Goal: Task Accomplishment & Management: Use online tool/utility

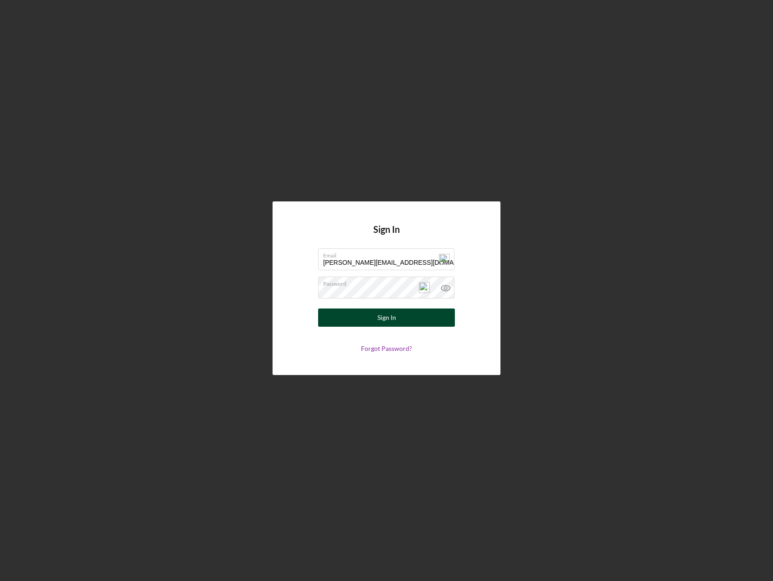
click at [397, 321] on button "Sign In" at bounding box center [386, 318] width 137 height 18
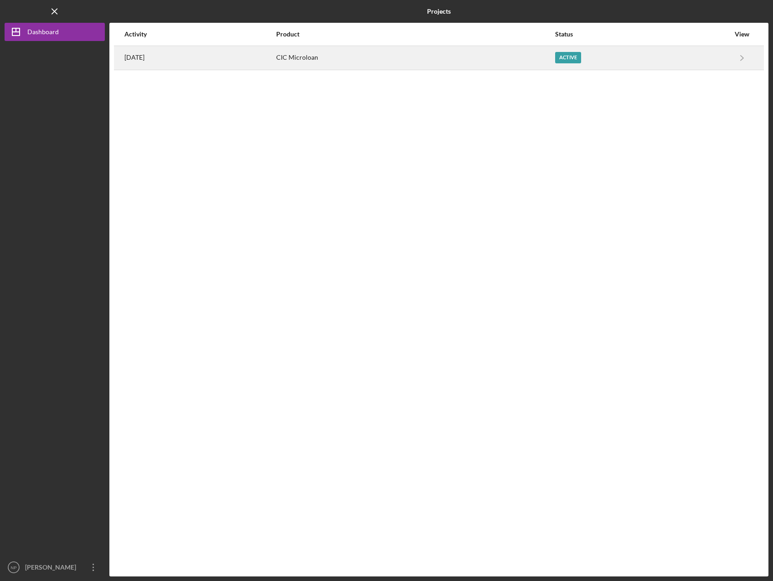
click at [578, 57] on div "Active" at bounding box center [568, 57] width 26 height 11
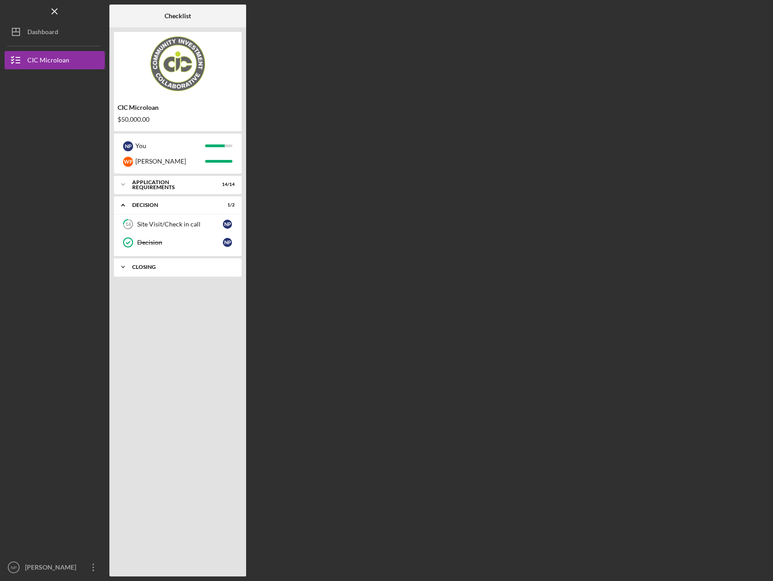
click at [126, 266] on icon "Icon/Expander" at bounding box center [123, 267] width 18 height 18
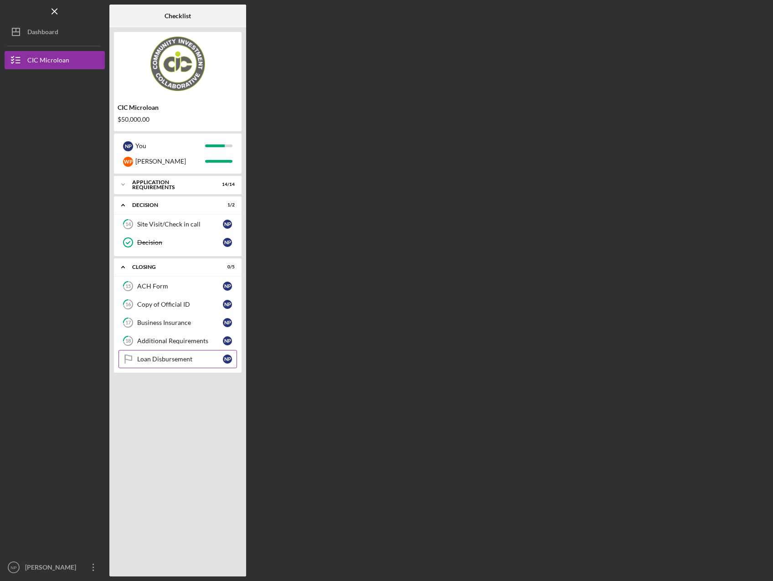
click at [170, 360] on div "Loan Disbursement" at bounding box center [180, 359] width 86 height 7
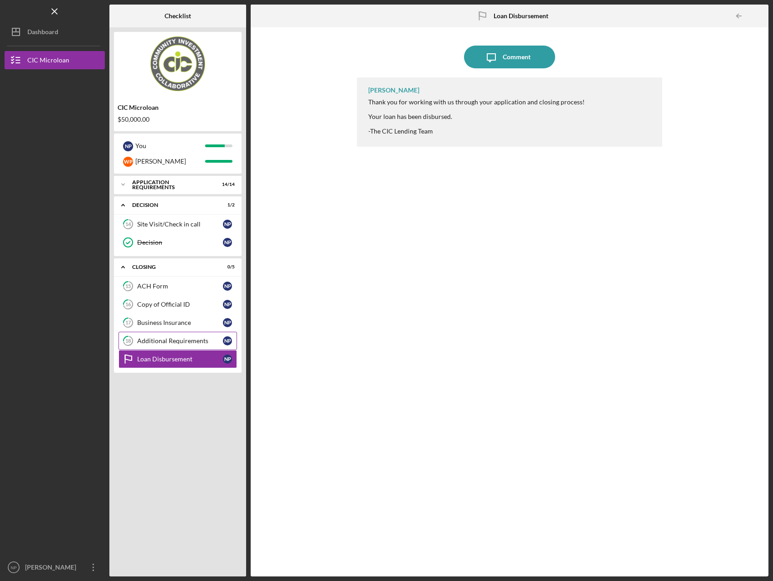
click at [159, 343] on div "Additional Requirements" at bounding box center [180, 340] width 86 height 7
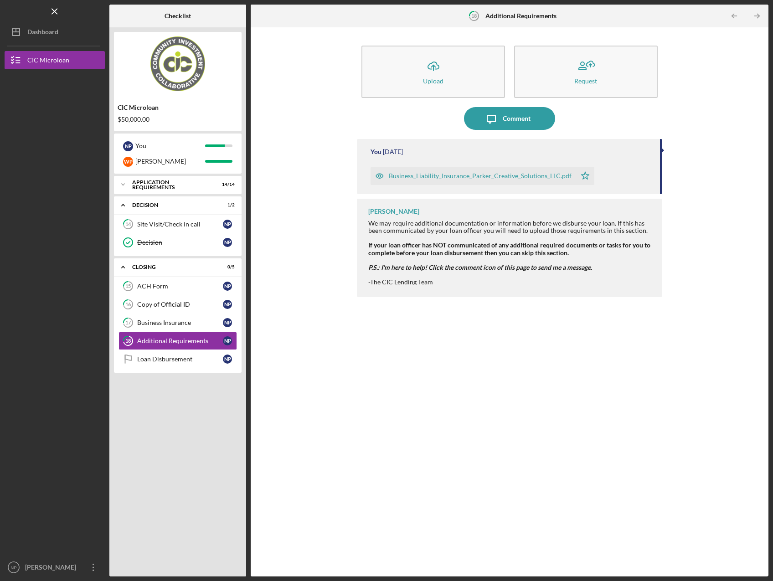
click at [483, 177] on div "Business_Liability_Insurance_Parker_Creative_Solutions_LLC.pdf" at bounding box center [480, 175] width 183 height 7
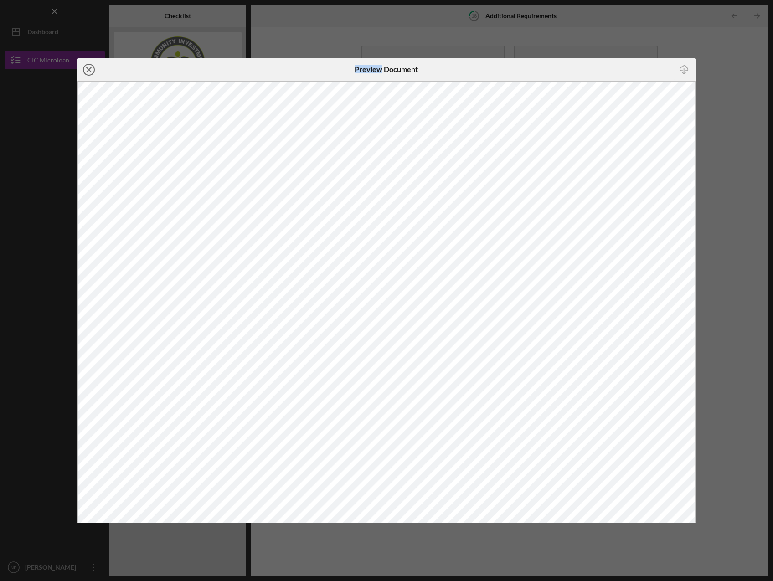
click at [91, 68] on icon "Icon/Close" at bounding box center [88, 69] width 23 height 23
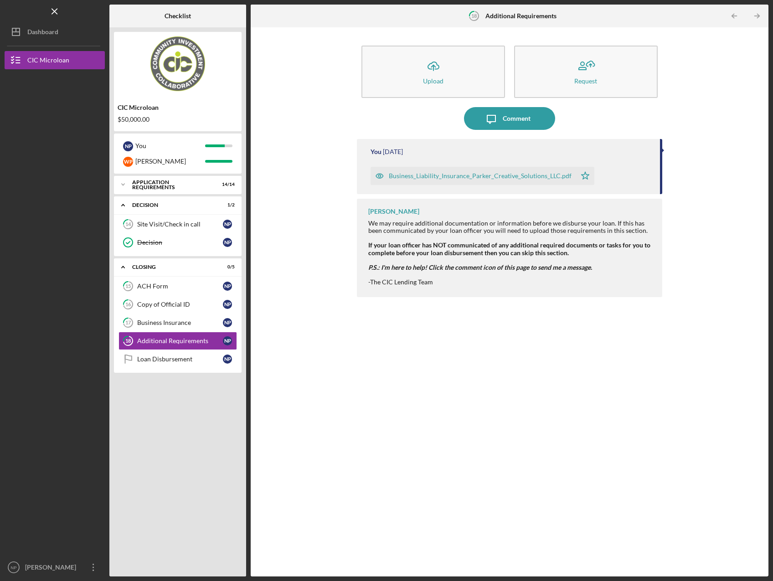
click at [536, 371] on div "You [DATE] Business_Liability_Insurance_Parker_Creative_Solutions_LLC.pdf Icon/…" at bounding box center [509, 351] width 305 height 424
click at [95, 569] on icon "Icon/Overflow" at bounding box center [93, 567] width 23 height 23
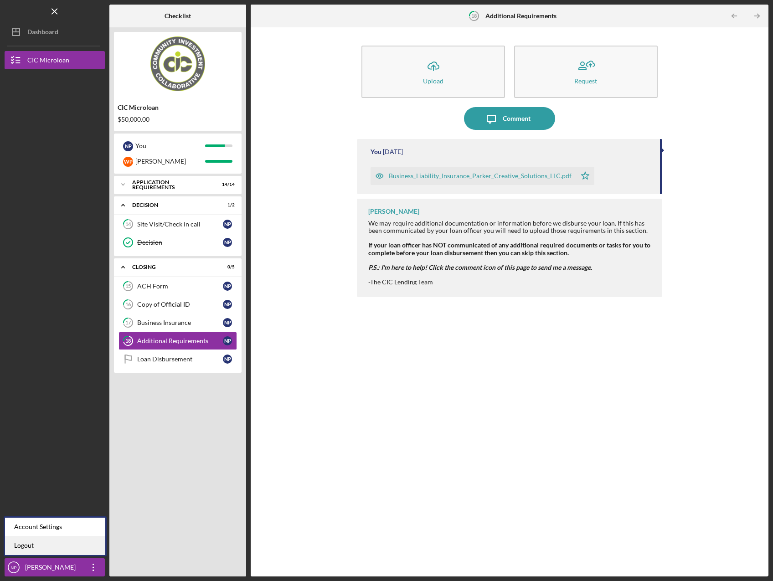
click at [68, 549] on link "Logout" at bounding box center [55, 545] width 100 height 19
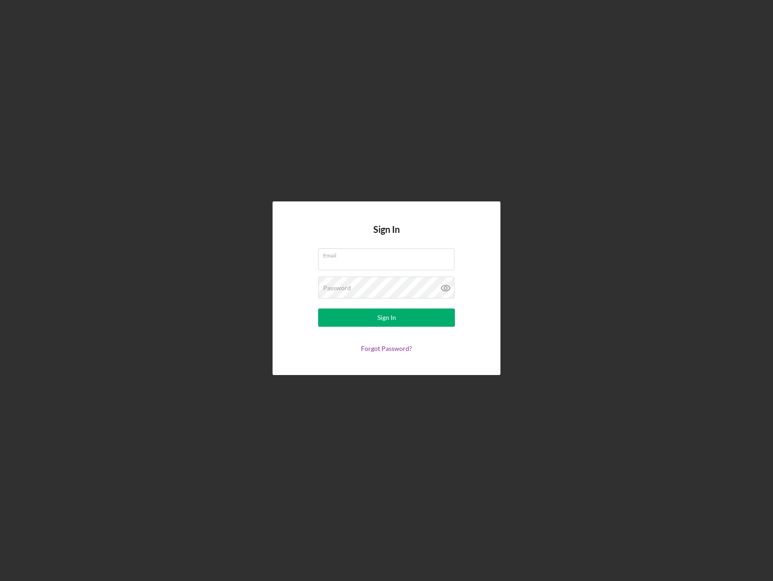
type input "[PERSON_NAME][EMAIL_ADDRESS][DOMAIN_NAME]"
